Goal: Task Accomplishment & Management: Complete application form

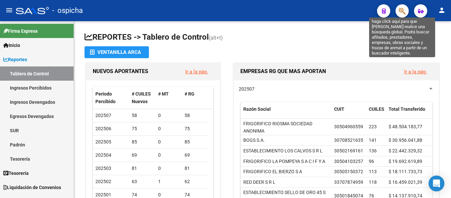
click at [404, 6] on span "button" at bounding box center [402, 11] width 7 height 14
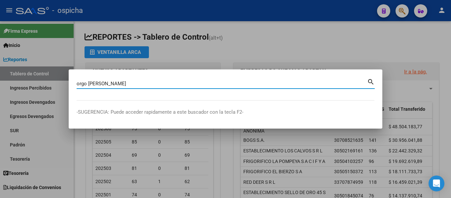
type input "orgo [PERSON_NAME]"
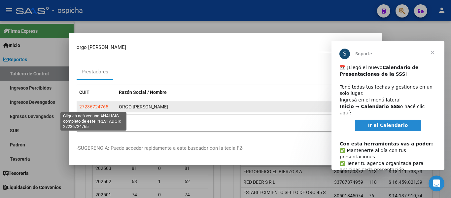
click at [100, 105] on span "27236724765" at bounding box center [93, 106] width 29 height 5
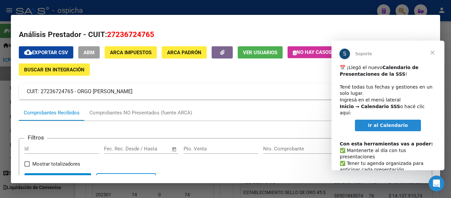
click at [378, 123] on span "Ir al Calendario" at bounding box center [388, 125] width 40 height 5
click at [431, 54] on span "Cerrar" at bounding box center [433, 53] width 24 height 24
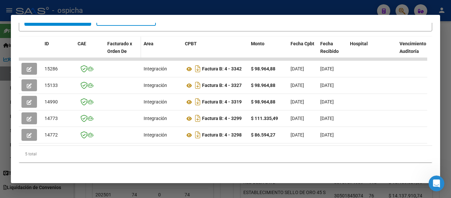
scroll to position [165, 0]
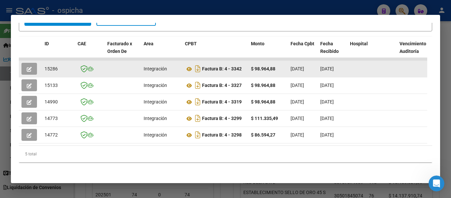
click at [39, 70] on datatable-body-cell at bounding box center [30, 69] width 23 height 16
click at [31, 67] on icon "button" at bounding box center [29, 69] width 5 height 5
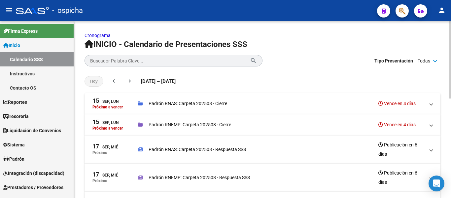
click at [300, 44] on h1 "INICIO - Calendario de Presentaciones SSS" at bounding box center [263, 44] width 356 height 11
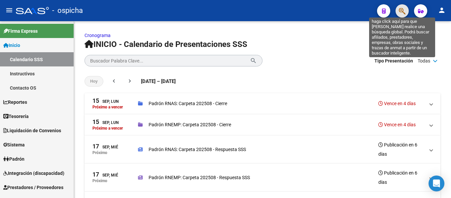
click at [402, 12] on icon "button" at bounding box center [402, 11] width 7 height 8
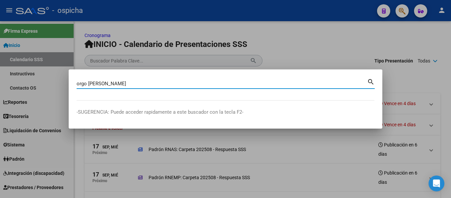
type input "orgo [PERSON_NAME]"
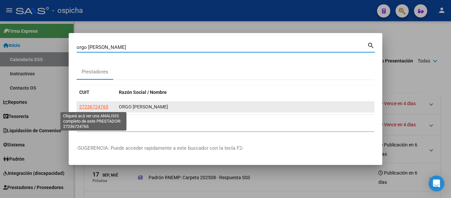
click at [94, 105] on span "27236724765" at bounding box center [93, 106] width 29 height 5
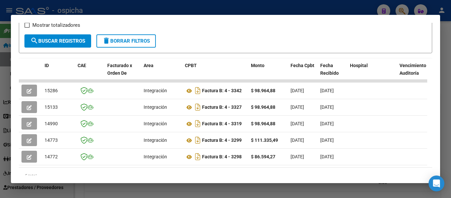
scroll to position [143, 0]
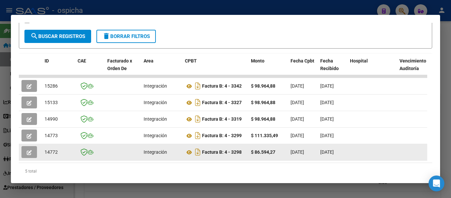
click at [29, 154] on icon "button" at bounding box center [29, 152] width 5 height 5
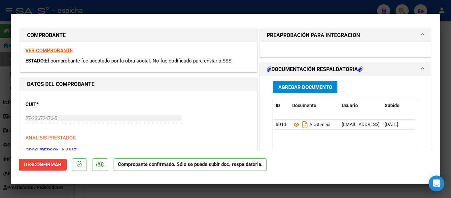
scroll to position [0, 0]
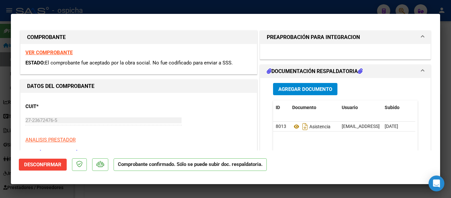
type input "$ 0,00"
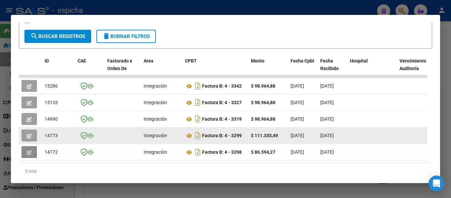
click at [28, 137] on icon "button" at bounding box center [29, 135] width 5 height 5
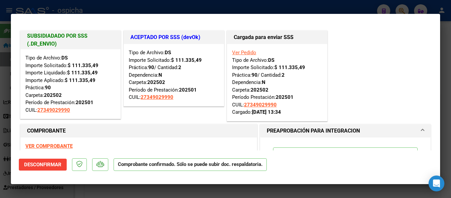
type input "$ 0,00"
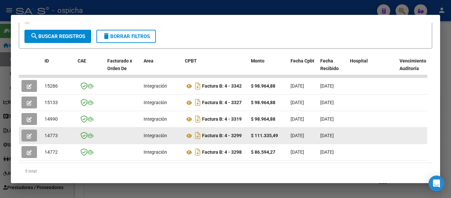
scroll to position [0, 0]
drag, startPoint x: 294, startPoint y: 140, endPoint x: 316, endPoint y: 139, distance: 22.1
click at [316, 139] on datatable-body-cell "[DATE]" at bounding box center [303, 135] width 30 height 16
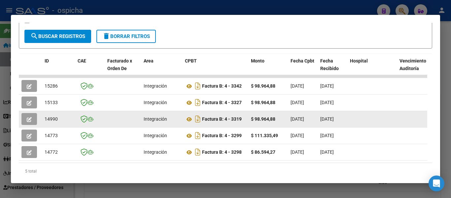
click at [26, 123] on button "button" at bounding box center [29, 119] width 16 height 12
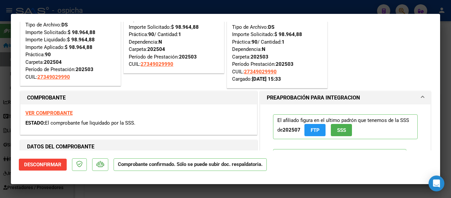
scroll to position [13, 0]
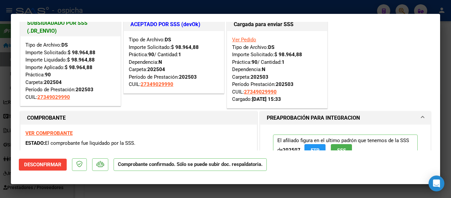
type input "$ 0,00"
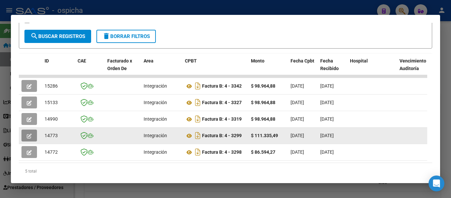
click at [26, 137] on button "button" at bounding box center [29, 135] width 16 height 12
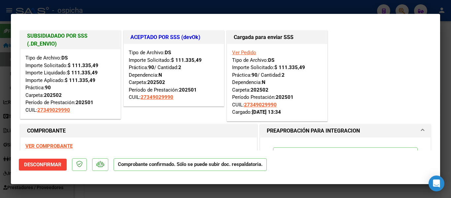
drag, startPoint x: 54, startPoint y: 96, endPoint x: 63, endPoint y: 97, distance: 8.6
click at [63, 97] on div "Tipo de Archivo: DS Importe Solicitado: $ 111.335,49 Importe Liquidado: $ 111.3…" at bounding box center [70, 83] width 90 height 59
type input "$ 0,00"
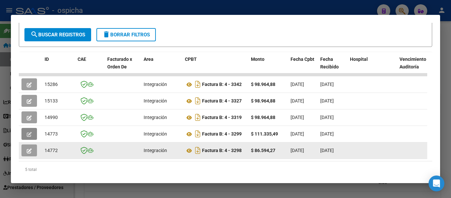
scroll to position [168, 0]
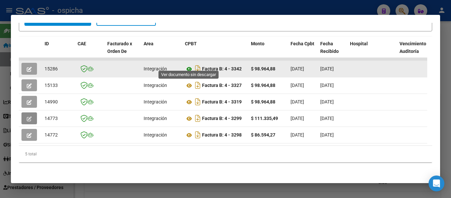
click at [190, 66] on icon at bounding box center [189, 69] width 9 height 8
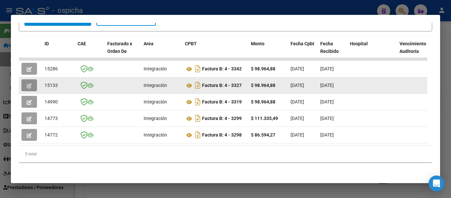
click at [24, 80] on button "button" at bounding box center [29, 85] width 16 height 12
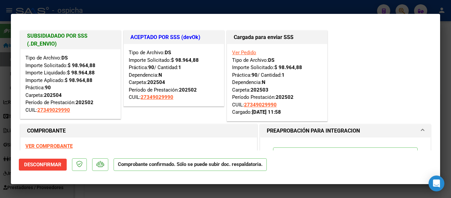
click at [55, 148] on strong "VER COMPROBANTE" at bounding box center [48, 146] width 47 height 6
type input "$ 0,00"
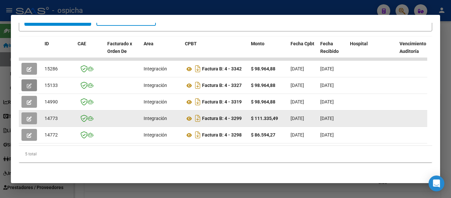
click at [32, 114] on button "button" at bounding box center [29, 118] width 16 height 12
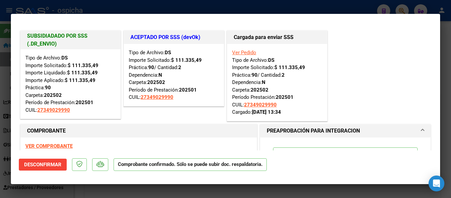
click at [46, 144] on strong "VER COMPROBANTE" at bounding box center [48, 146] width 47 height 6
type input "$ 0,00"
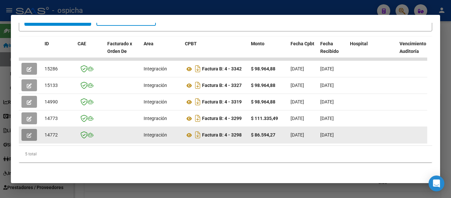
click at [28, 133] on icon "button" at bounding box center [29, 135] width 5 height 5
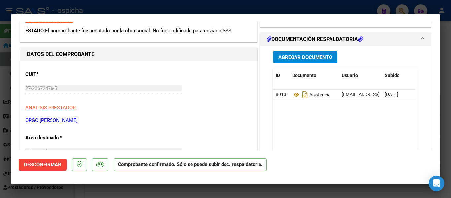
scroll to position [33, 0]
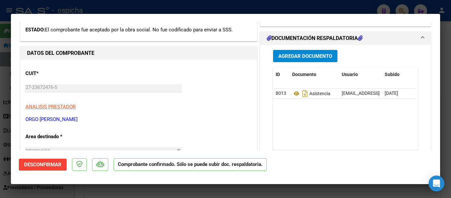
type input "$ 0,00"
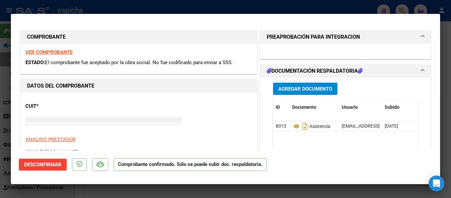
scroll to position [0, 0]
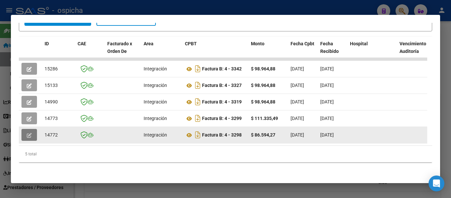
click at [34, 132] on button "button" at bounding box center [29, 135] width 16 height 12
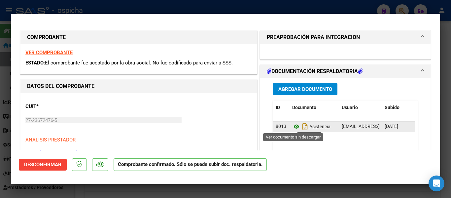
click at [294, 127] on icon at bounding box center [296, 127] width 9 height 8
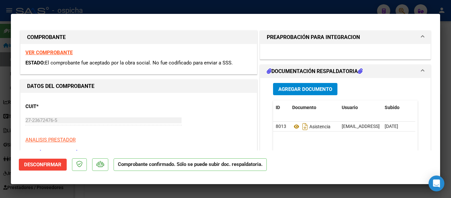
type input "$ 0,00"
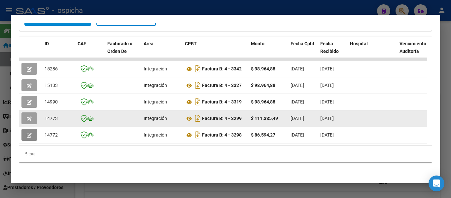
click at [34, 113] on button "button" at bounding box center [29, 118] width 16 height 12
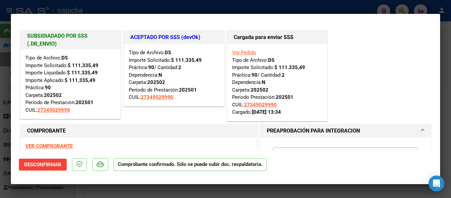
type input "$ 0,00"
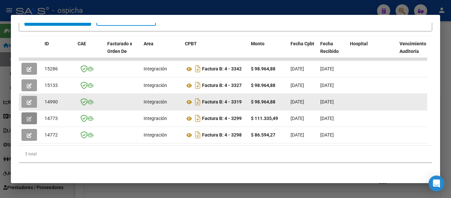
drag, startPoint x: 38, startPoint y: 97, endPoint x: 34, endPoint y: 98, distance: 3.7
click at [37, 97] on div at bounding box center [30, 102] width 18 height 12
click at [31, 100] on icon "button" at bounding box center [29, 102] width 5 height 5
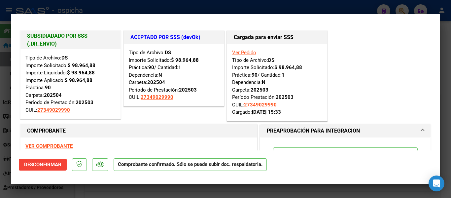
type input "$ 0,00"
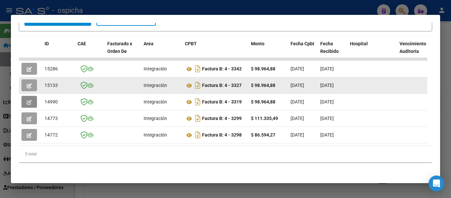
click at [27, 83] on icon "button" at bounding box center [29, 85] width 5 height 5
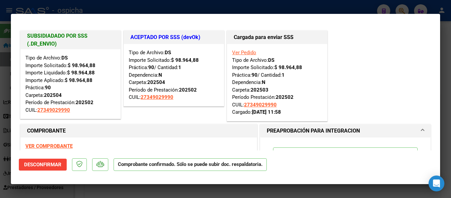
type input "$ 0,00"
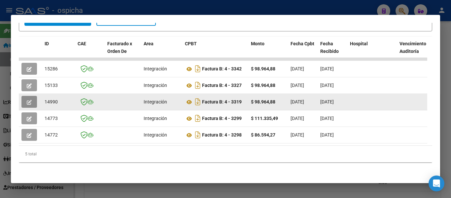
click at [30, 100] on icon "button" at bounding box center [29, 102] width 5 height 5
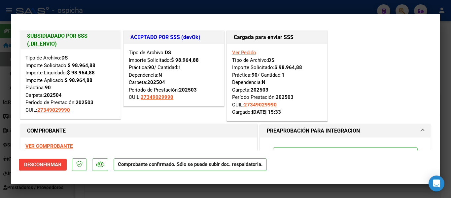
drag, startPoint x: 163, startPoint y: 81, endPoint x: 169, endPoint y: 79, distance: 6.1
click at [168, 79] on div "Tipo de Archivo: DS Importe Solicitado: $ 98.964,88 Práctica: 90 / Cantidad: 1 …" at bounding box center [174, 75] width 90 height 52
drag, startPoint x: 198, startPoint y: 90, endPoint x: 128, endPoint y: 67, distance: 74.2
click at [172, 91] on div "Tipo de Archivo: DS Importe Solicitado: $ 98.964,88 Práctica: 90 / Cantidad: 1 …" at bounding box center [174, 75] width 90 height 52
type input "$ 0,00"
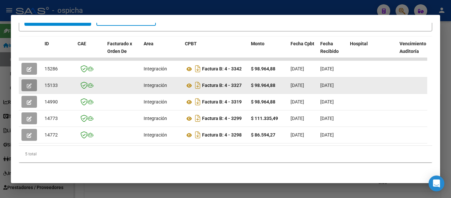
click at [28, 79] on button "button" at bounding box center [29, 85] width 16 height 12
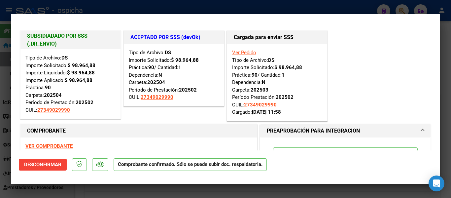
type input "$ 0,00"
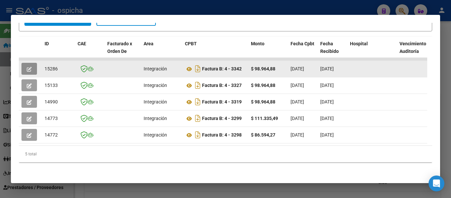
click at [30, 67] on icon "button" at bounding box center [29, 69] width 5 height 5
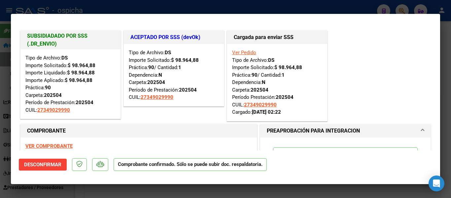
type input "$ 0,00"
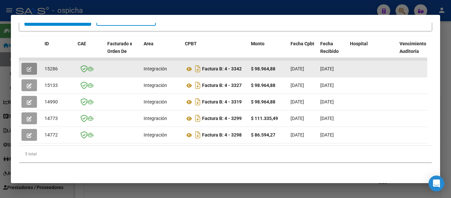
click at [27, 63] on button "button" at bounding box center [29, 69] width 16 height 12
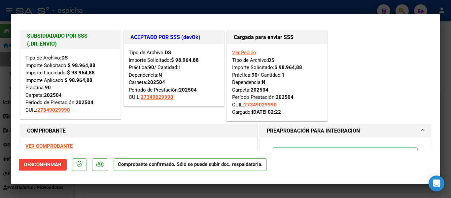
type input "$ 0,00"
